Goal: Check status: Check status

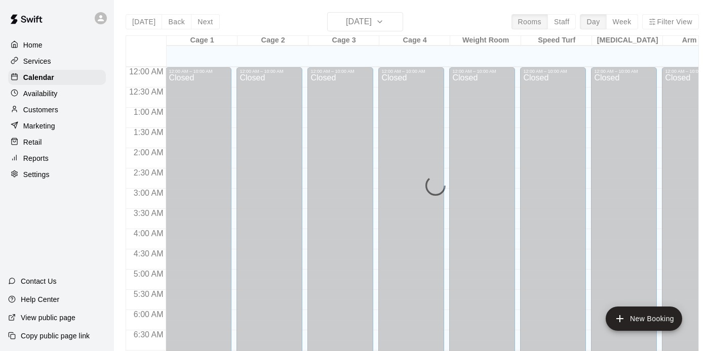
scroll to position [336, 0]
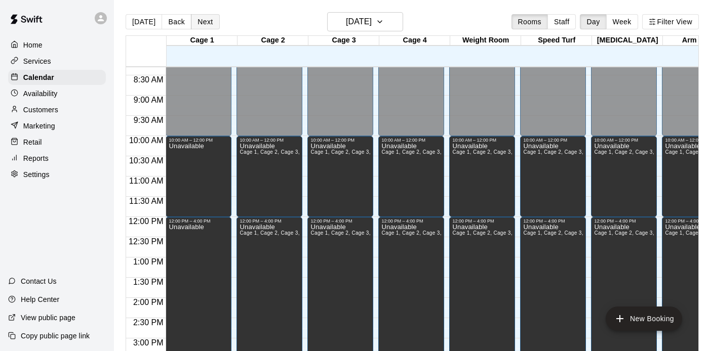
click at [202, 20] on button "Next" at bounding box center [205, 21] width 28 height 15
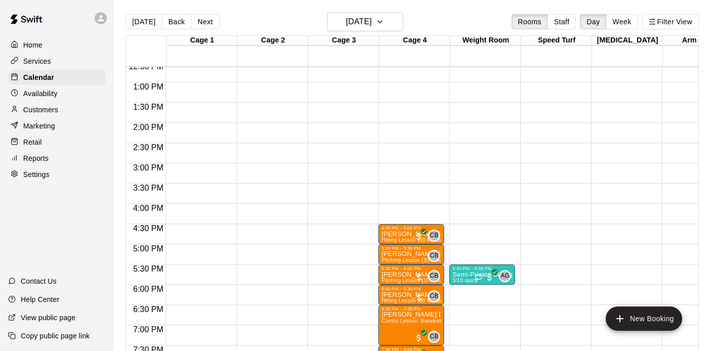
scroll to position [513, 0]
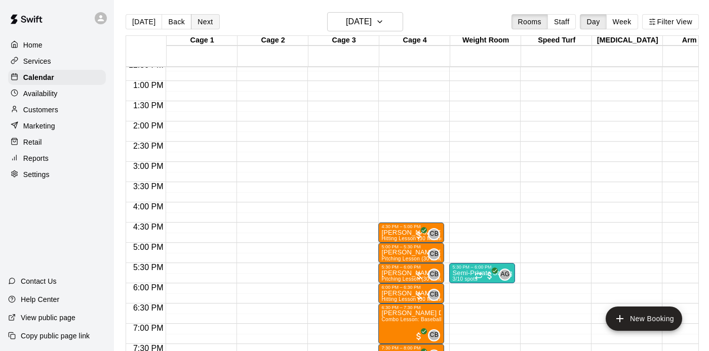
click at [201, 17] on button "Next" at bounding box center [205, 21] width 28 height 15
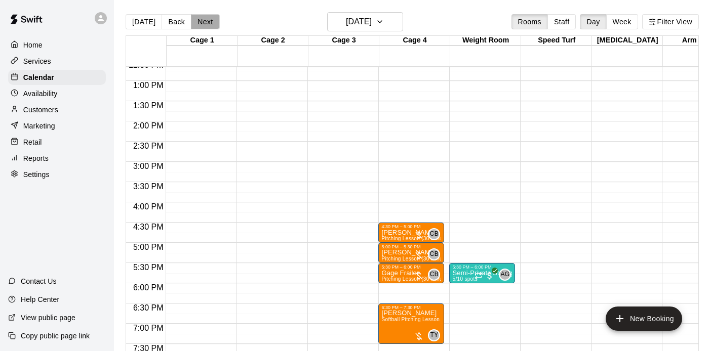
click at [205, 20] on button "Next" at bounding box center [205, 21] width 28 height 15
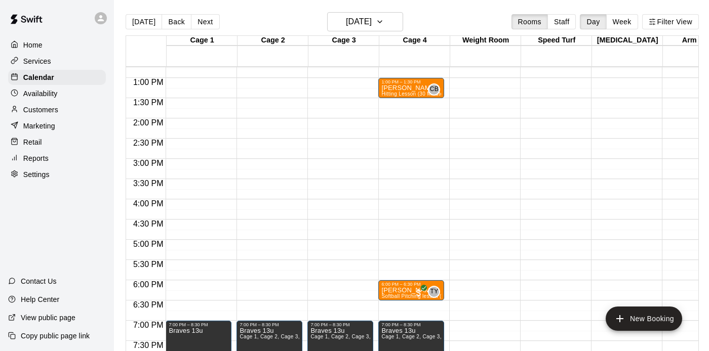
scroll to position [501, 0]
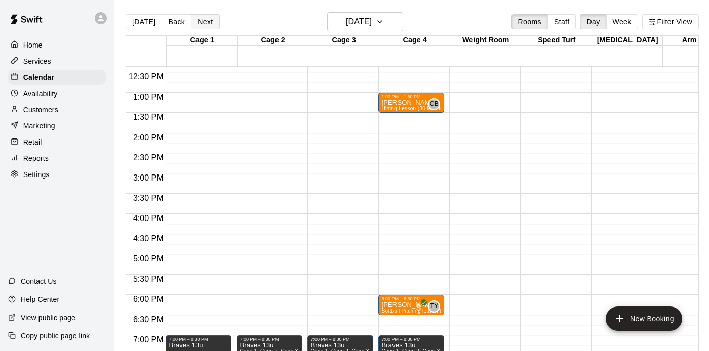
click at [203, 17] on button "Next" at bounding box center [205, 21] width 28 height 15
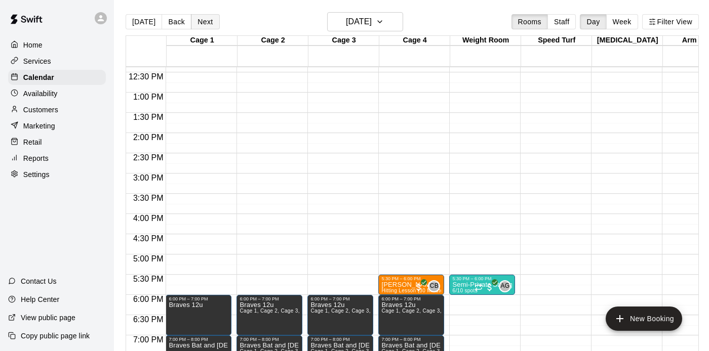
click at [203, 17] on button "Next" at bounding box center [205, 21] width 28 height 15
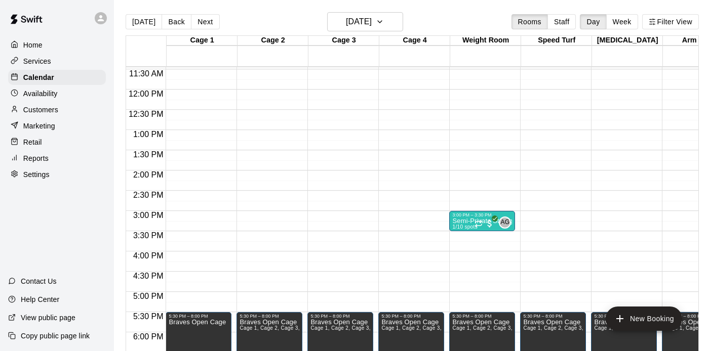
scroll to position [467, 0]
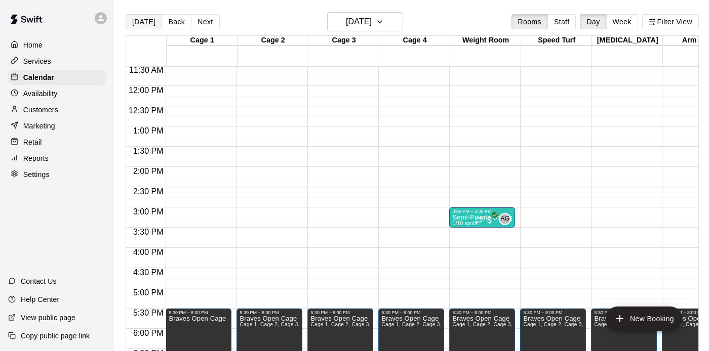
click at [148, 24] on button "Today" at bounding box center [144, 21] width 36 height 15
